Goal: Task Accomplishment & Management: Manage account settings

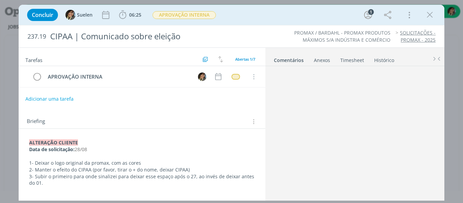
scroll to position [52, 0]
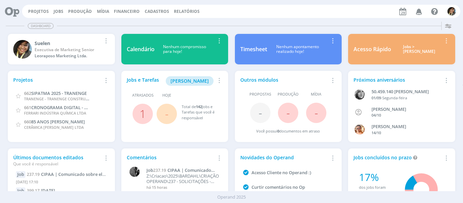
click at [33, 7] on div "Projetos Jobs Produção [GEOGRAPHIC_DATA] Financeiro Cadastros Relatórios Notifi…" at bounding box center [241, 11] width 438 height 13
click at [41, 15] on div "Projetos Jobs Produção [GEOGRAPHIC_DATA] Financeiro Cadastros Relatórios Notifi…" at bounding box center [241, 11] width 438 height 13
click at [41, 14] on link "Projetos" at bounding box center [38, 11] width 21 height 6
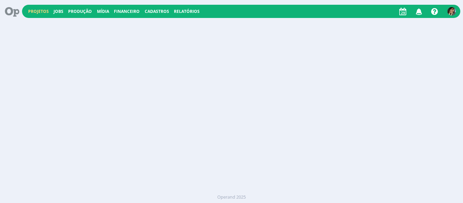
click at [41, 14] on link "Projetos" at bounding box center [38, 11] width 21 height 6
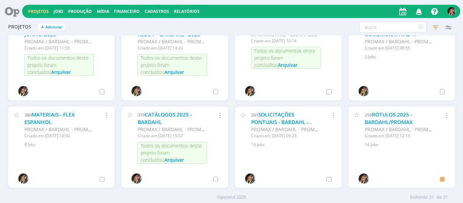
scroll to position [333, 0]
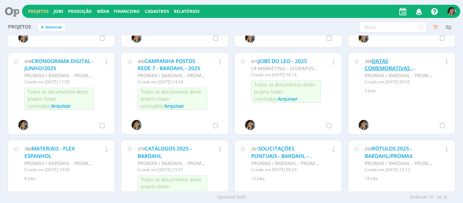
click at [377, 67] on link "DATAS COMEMORATIVAS - PROMAX/BARDAHL - 2025" at bounding box center [397, 69] width 65 height 22
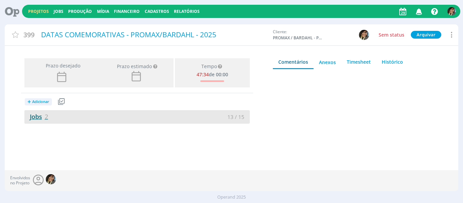
click at [47, 116] on span "2" at bounding box center [46, 117] width 3 height 8
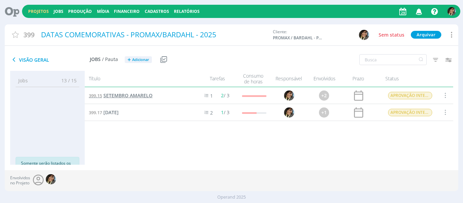
click at [140, 94] on span "SETEMBRO AMARELO" at bounding box center [127, 95] width 49 height 6
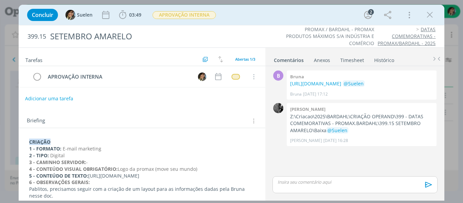
click at [58, 98] on button "Adicionar uma tarefa" at bounding box center [49, 99] width 48 height 12
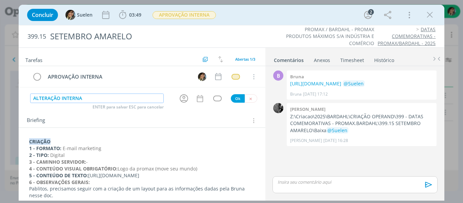
type input "ALTERAÇÃO INTERNA"
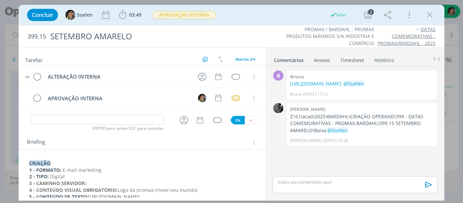
click at [28, 82] on tr "ALTERAÇÃO INTERNA Cancelar" at bounding box center [142, 76] width 247 height 21
click at [199, 78] on icon "dialog" at bounding box center [202, 77] width 11 height 11
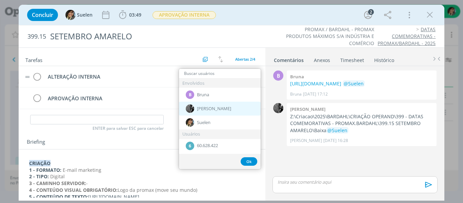
click at [205, 108] on span "[PERSON_NAME]" at bounding box center [214, 108] width 34 height 5
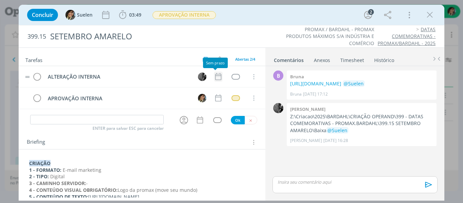
click at [217, 76] on icon "dialog" at bounding box center [218, 76] width 6 height 7
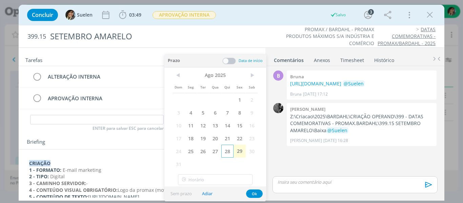
click at [223, 154] on span "28" at bounding box center [227, 151] width 12 height 13
click at [260, 195] on button "Ok" at bounding box center [254, 193] width 17 height 8
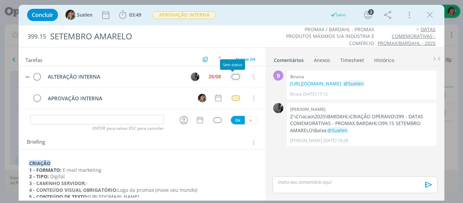
click at [232, 77] on div "dialog" at bounding box center [236, 77] width 8 height 6
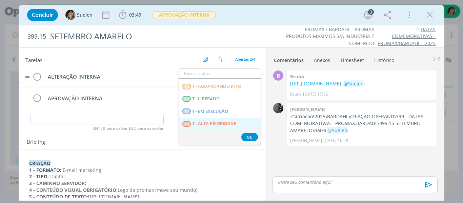
scroll to position [173, 0]
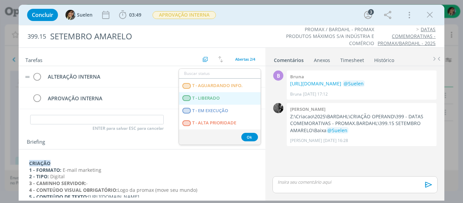
click at [201, 96] on span "T - LIBERADO" at bounding box center [205, 98] width 27 height 5
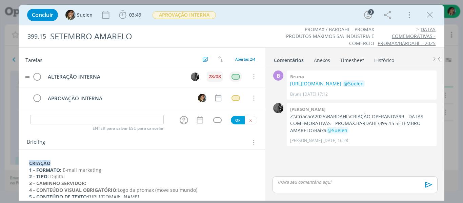
click at [209, 76] on div "28/08" at bounding box center [214, 76] width 13 height 5
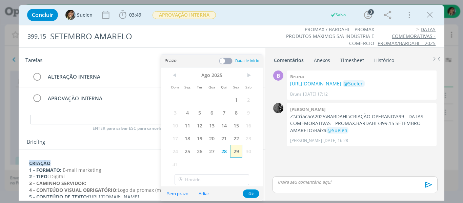
click at [237, 152] on span "29" at bounding box center [236, 151] width 12 height 13
click at [252, 193] on button "Ok" at bounding box center [251, 193] width 17 height 8
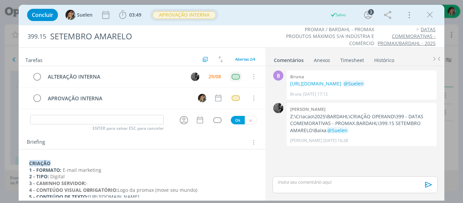
click at [208, 15] on span "APROVAÇÃO INTERNA" at bounding box center [184, 15] width 63 height 8
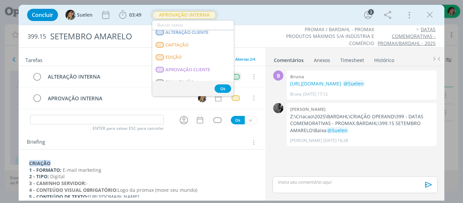
scroll to position [68, 0]
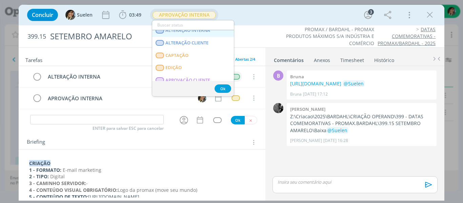
click at [210, 34] on INTERNA "ALTERAÇÃO INTERNA" at bounding box center [193, 30] width 82 height 13
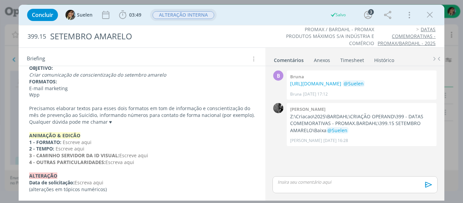
scroll to position [203, 0]
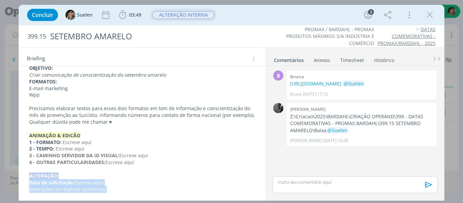
drag, startPoint x: 56, startPoint y: 176, endPoint x: 25, endPoint y: 176, distance: 30.5
click at [25, 176] on div "CRIAÇÃO 1 - FORMATO: E-mail marketing 2 - TIPO: Digital 3 - CAMINHO SERVIDOR: -…" at bounding box center [142, 81] width 236 height 227
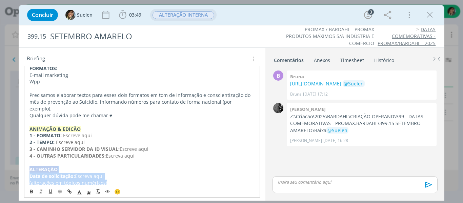
copy div "﻿ALTERAÇÃO Data de solicitação: Escreva aqui (alterações em tópicos numéricos)"
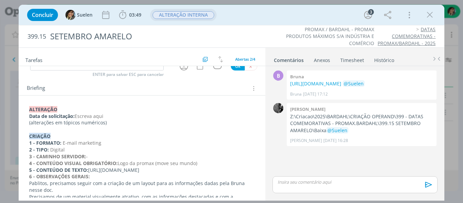
scroll to position [0, 0]
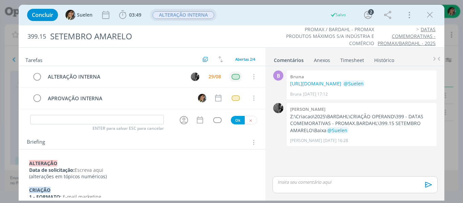
click at [77, 170] on span "Escreva aqui" at bounding box center [89, 170] width 29 height 6
click at [106, 171] on p "Data de solicitação: Escreva aqui" at bounding box center [142, 170] width 226 height 7
click at [107, 173] on p "Data de solicitação: 29/08" at bounding box center [142, 170] width 226 height 7
click at [107, 177] on p "(alterações em tópicos numéricos)" at bounding box center [142, 176] width 226 height 7
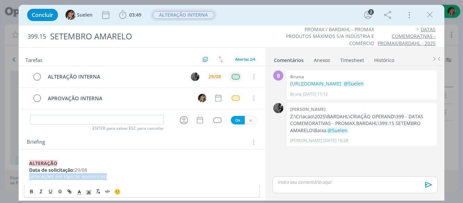
click at [110, 176] on p "(alterações em tópicos numéricos)" at bounding box center [142, 176] width 226 height 7
click at [30, 175] on p "(alterações em tópicos numéricos)" at bounding box center [142, 176] width 226 height 7
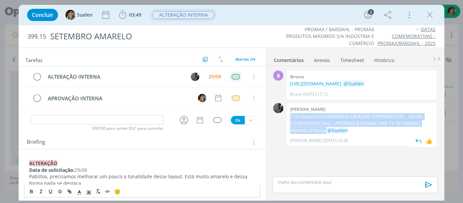
drag, startPoint x: 290, startPoint y: 122, endPoint x: 322, endPoint y: 136, distance: 34.5
click at [326, 134] on p "Z:\Criacao\2025\BARDAHL\CRIAÇÃO OPERAND\399 - DATAS COMEMORATIVAS - PROMAX.BARD…" at bounding box center [361, 123] width 143 height 21
copy p "Z:\Criacao\2025\BARDAHL\CRIAÇÃO OPERAND\399 - DATAS COMEMORATIVAS - PROMAX.BARD…"
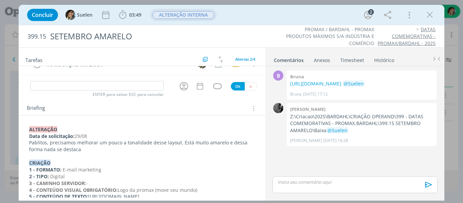
click at [109, 153] on p "dialog" at bounding box center [142, 156] width 226 height 7
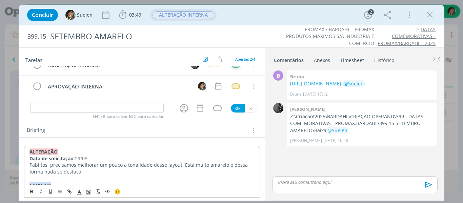
scroll to position [0, 0]
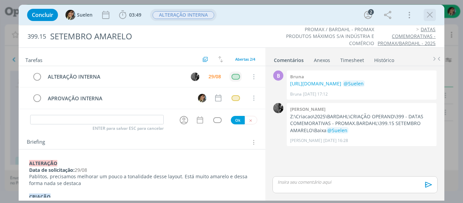
click at [433, 16] on icon "dialog" at bounding box center [430, 15] width 10 height 10
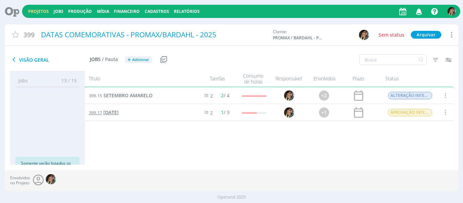
click at [119, 113] on span "[DATE]" at bounding box center [110, 112] width 15 height 6
